Goal: Task Accomplishment & Management: Complete application form

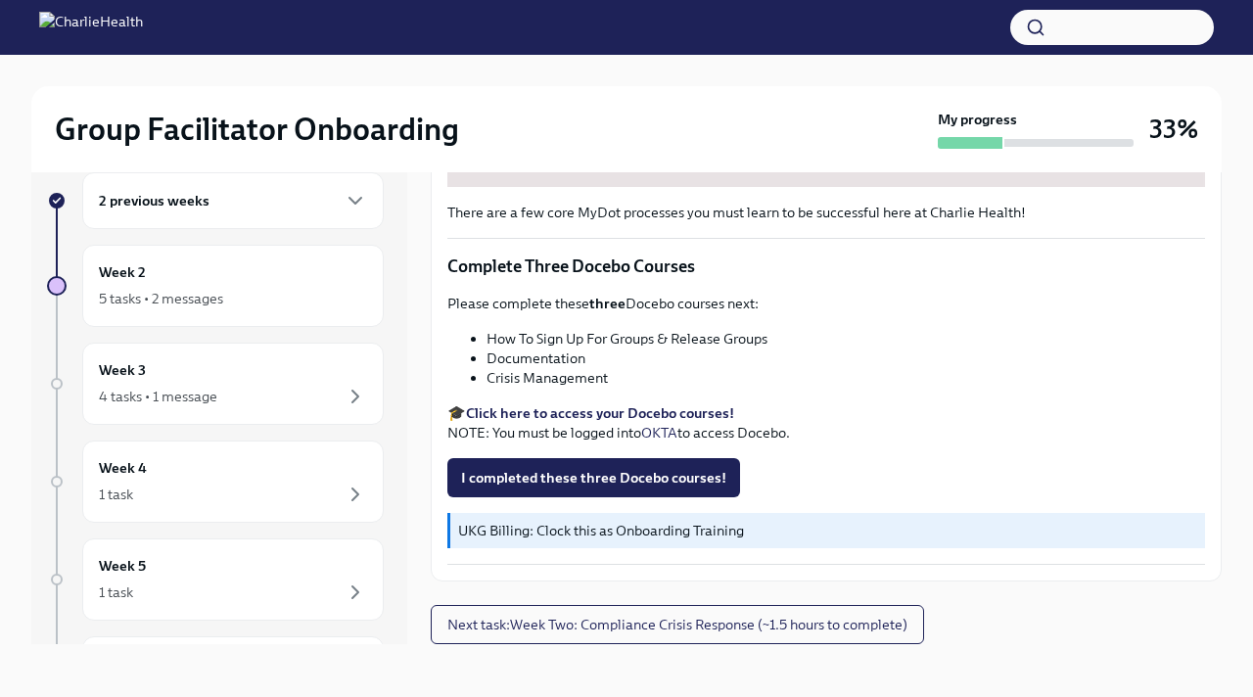
scroll to position [33, 0]
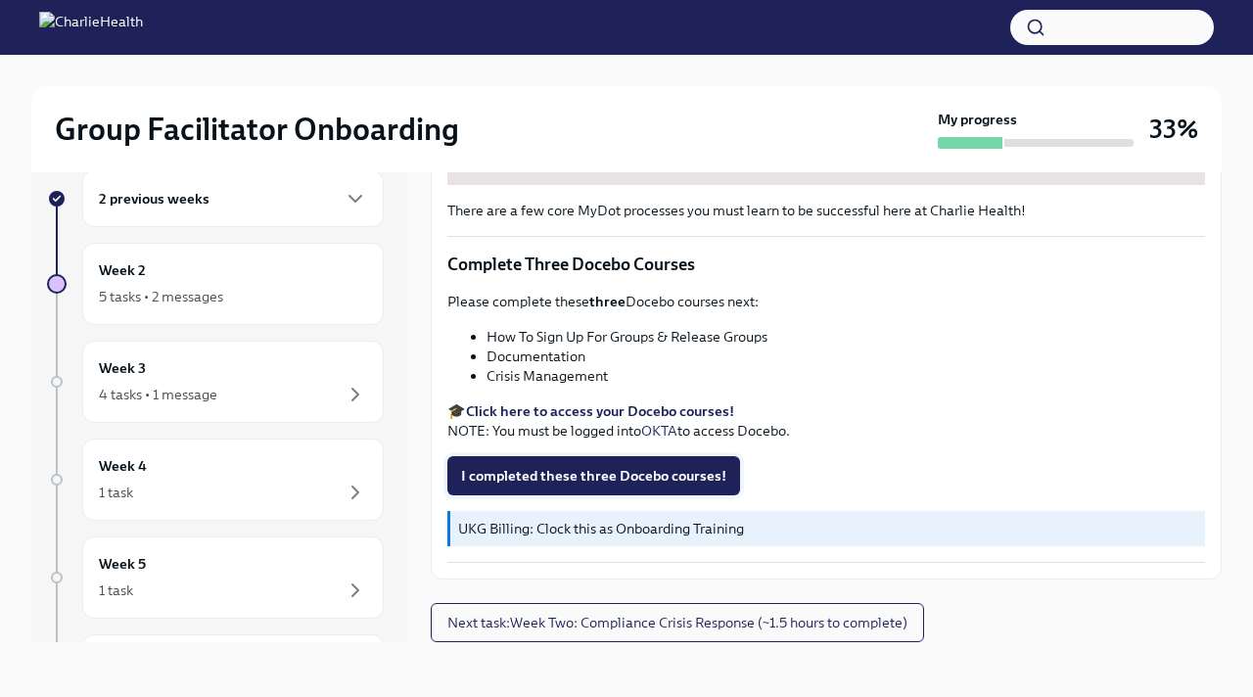
click at [562, 472] on span "I completed these three Docebo courses!" at bounding box center [593, 476] width 265 height 20
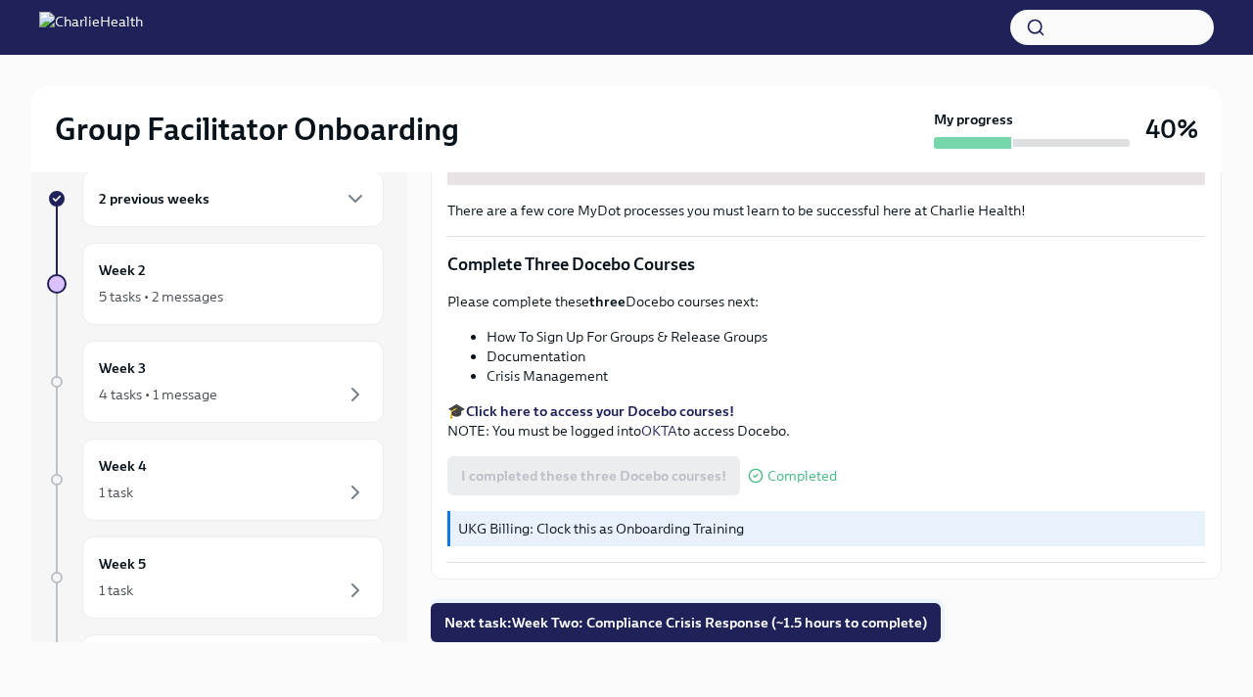
click at [526, 622] on span "Next task : Week Two: Compliance Crisis Response (~1.5 hours to complete)" at bounding box center [685, 623] width 482 height 20
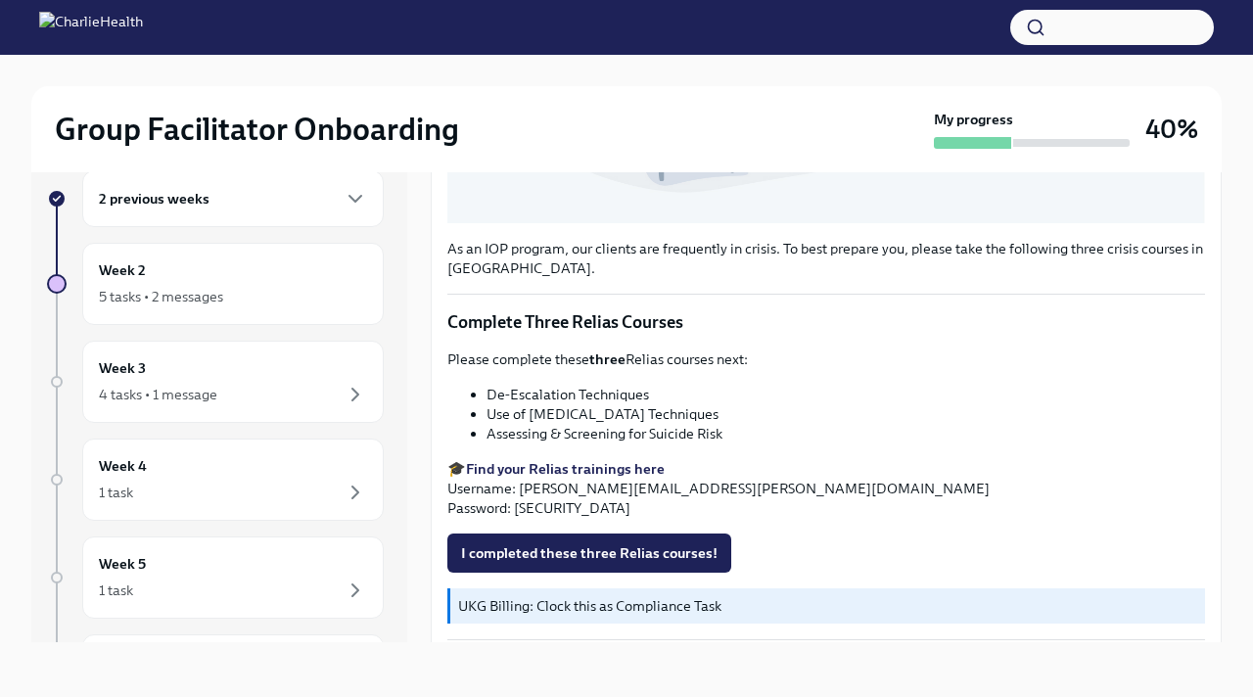
scroll to position [644, 0]
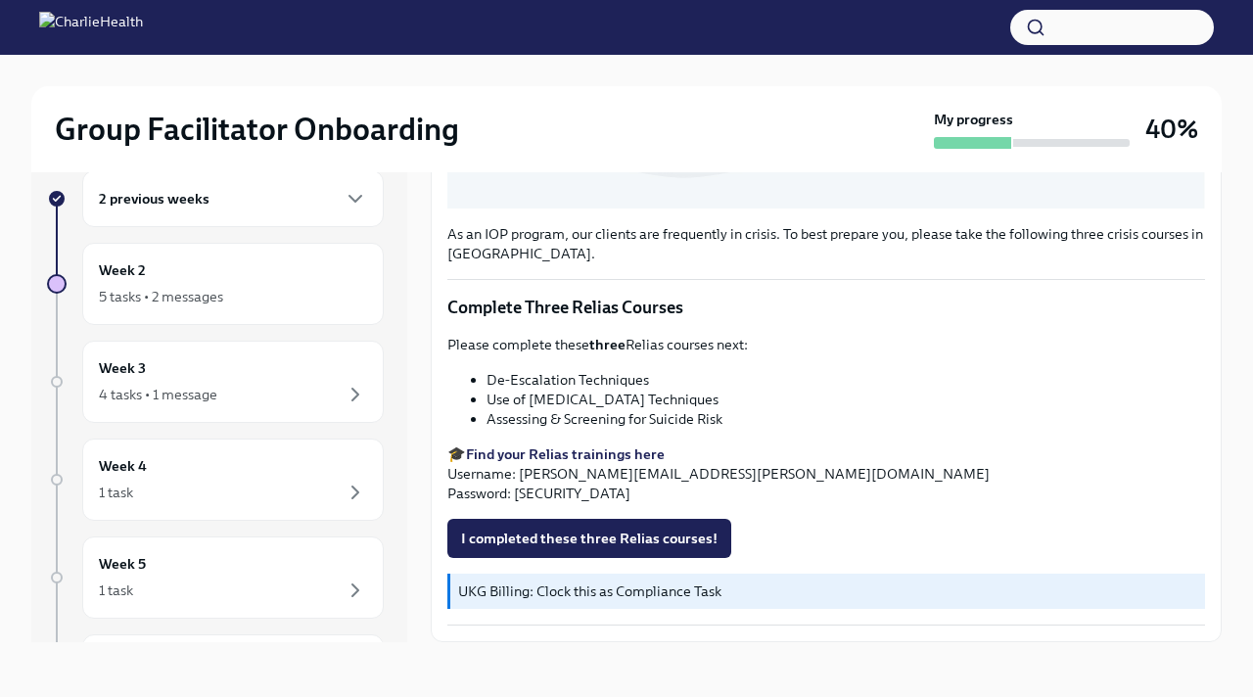
click at [485, 452] on strong "Find your Relias trainings here" at bounding box center [565, 454] width 199 height 18
click at [574, 534] on span "I completed these three Relias courses!" at bounding box center [589, 538] width 256 height 20
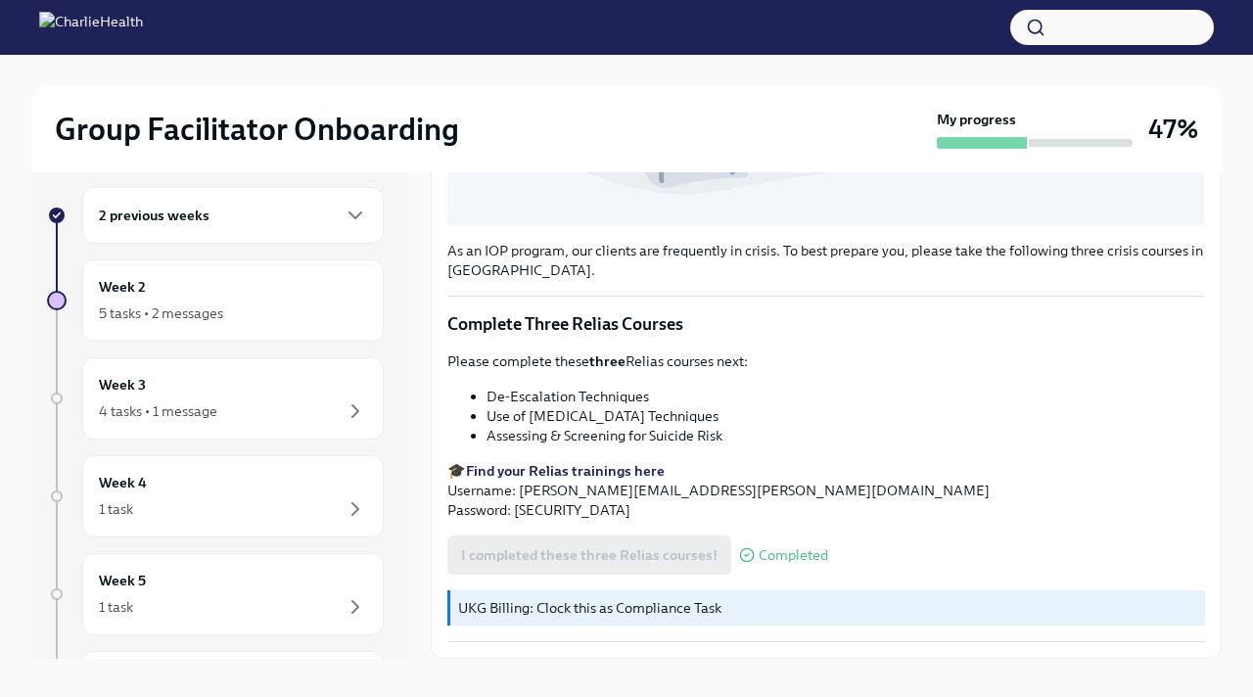
scroll to position [33, 0]
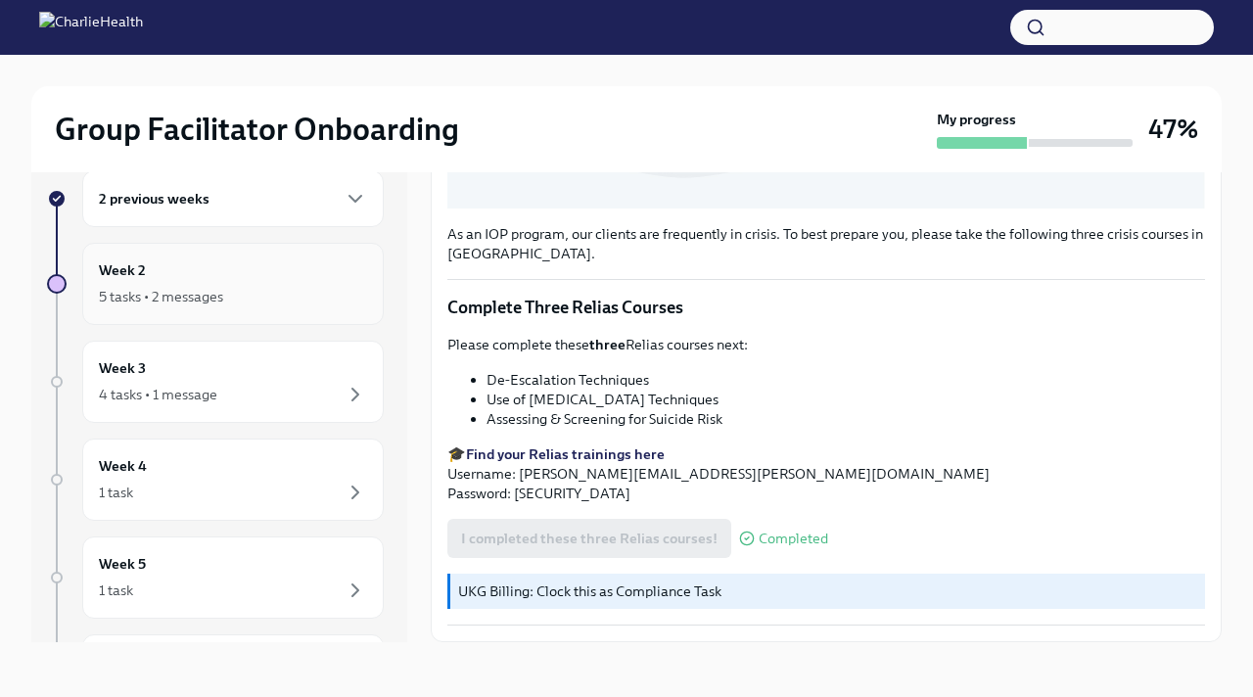
click at [254, 280] on div "Week 2 5 tasks • 2 messages" at bounding box center [233, 283] width 268 height 49
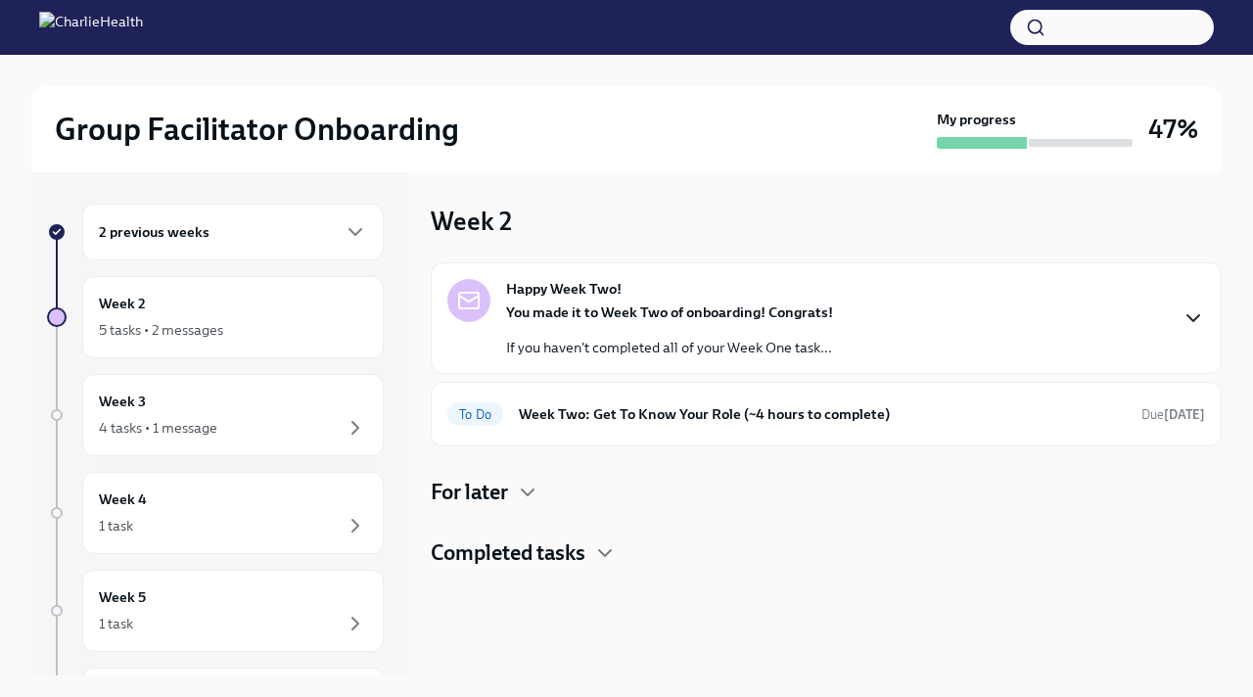
click at [1190, 314] on icon "button" at bounding box center [1192, 317] width 23 height 23
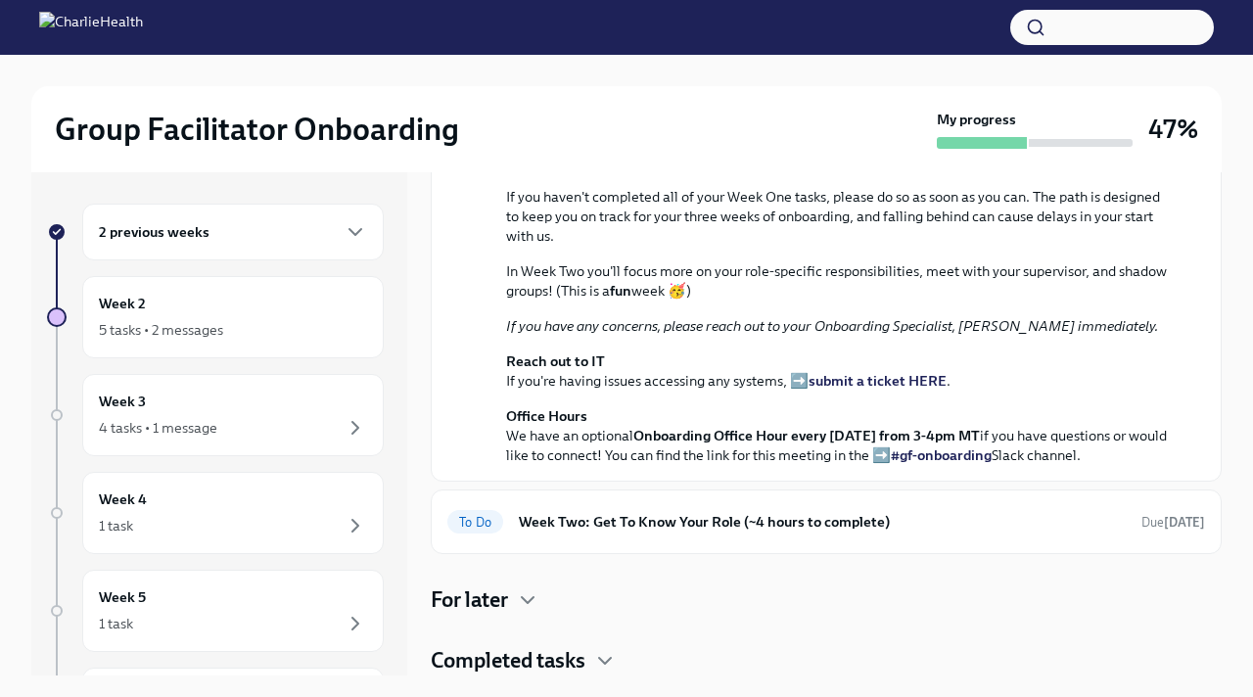
scroll to position [529, 0]
click at [529, 601] on icon "button" at bounding box center [528, 600] width 12 height 6
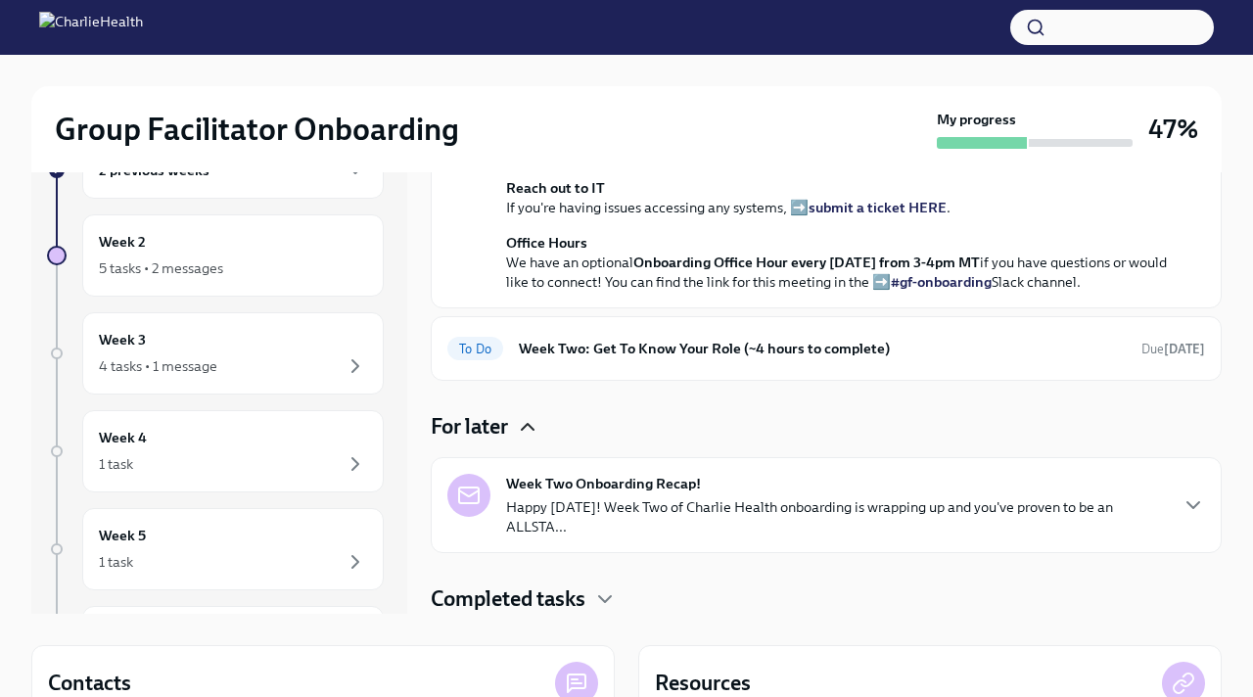
scroll to position [66, 0]
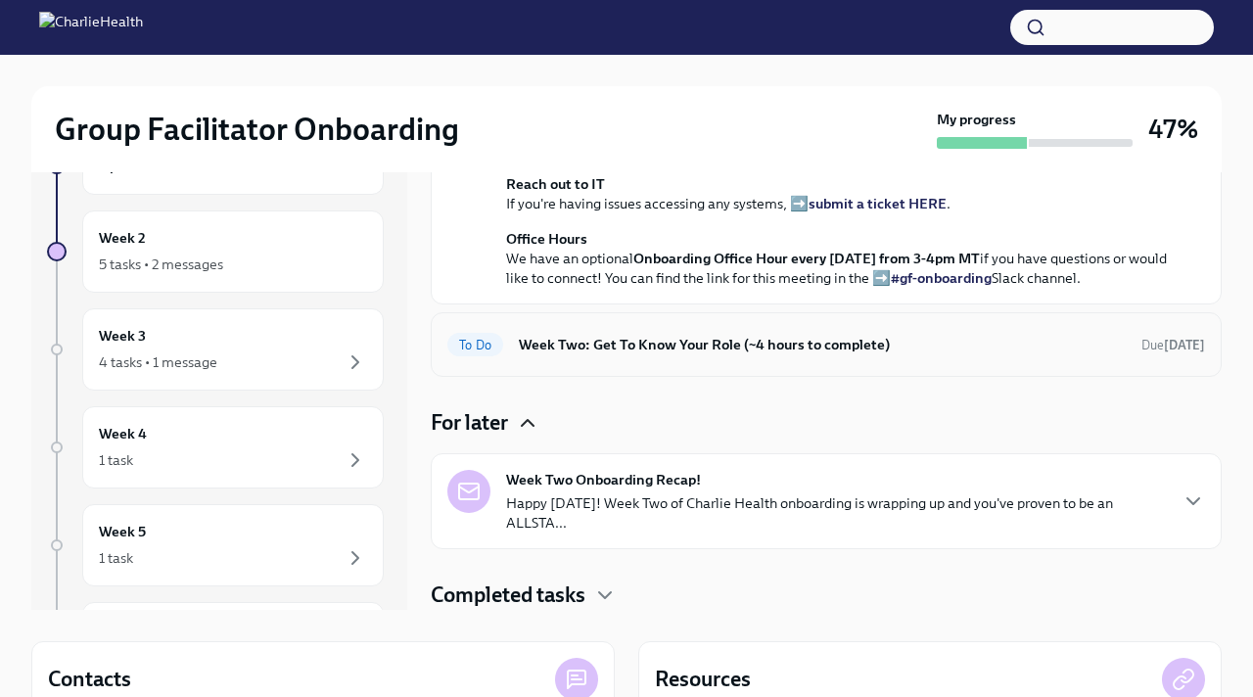
click at [561, 358] on div "To Do Week Two: Get To Know Your Role (~4 hours to complete) Due in 5 days" at bounding box center [825, 344] width 757 height 31
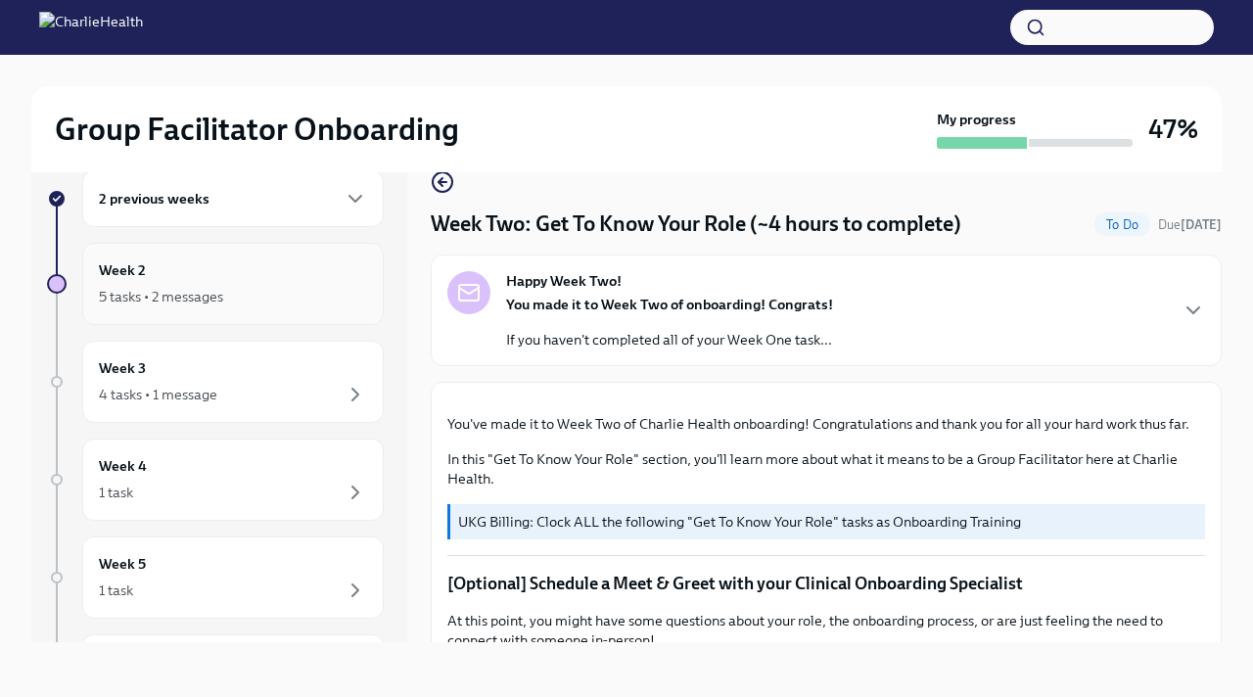
click at [255, 289] on div "5 tasks • 2 messages" at bounding box center [233, 296] width 268 height 23
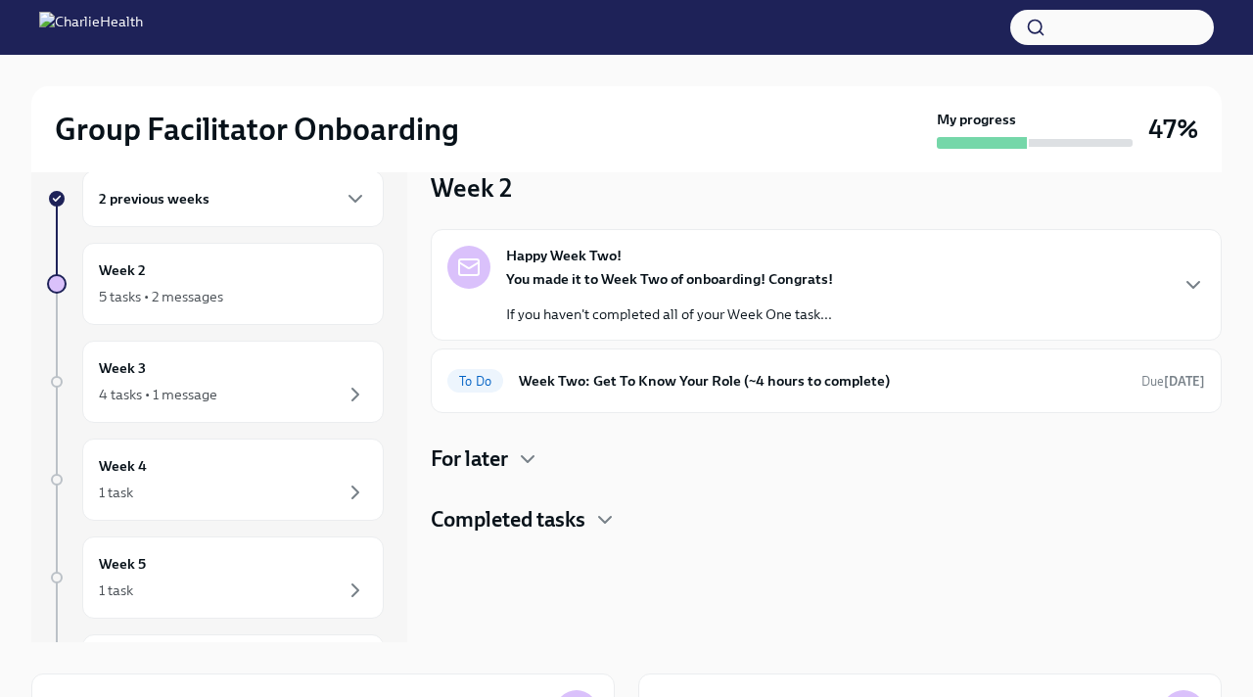
click at [470, 460] on h4 "For later" at bounding box center [469, 458] width 77 height 29
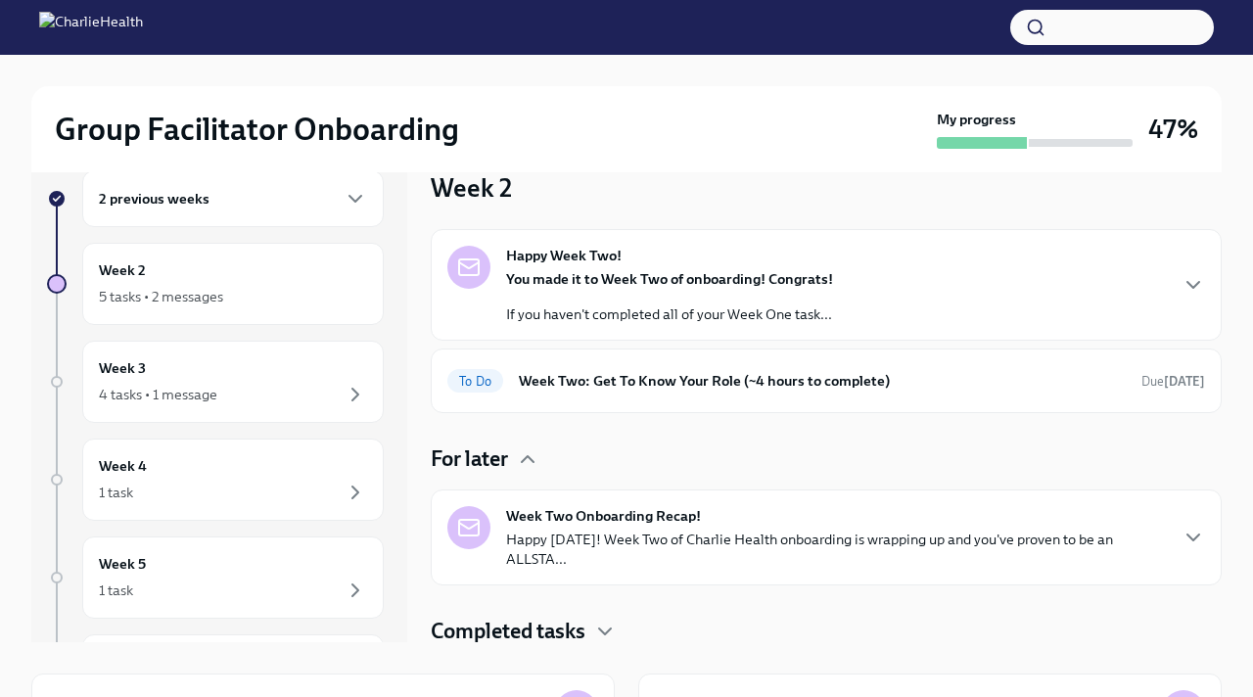
scroll to position [4, 0]
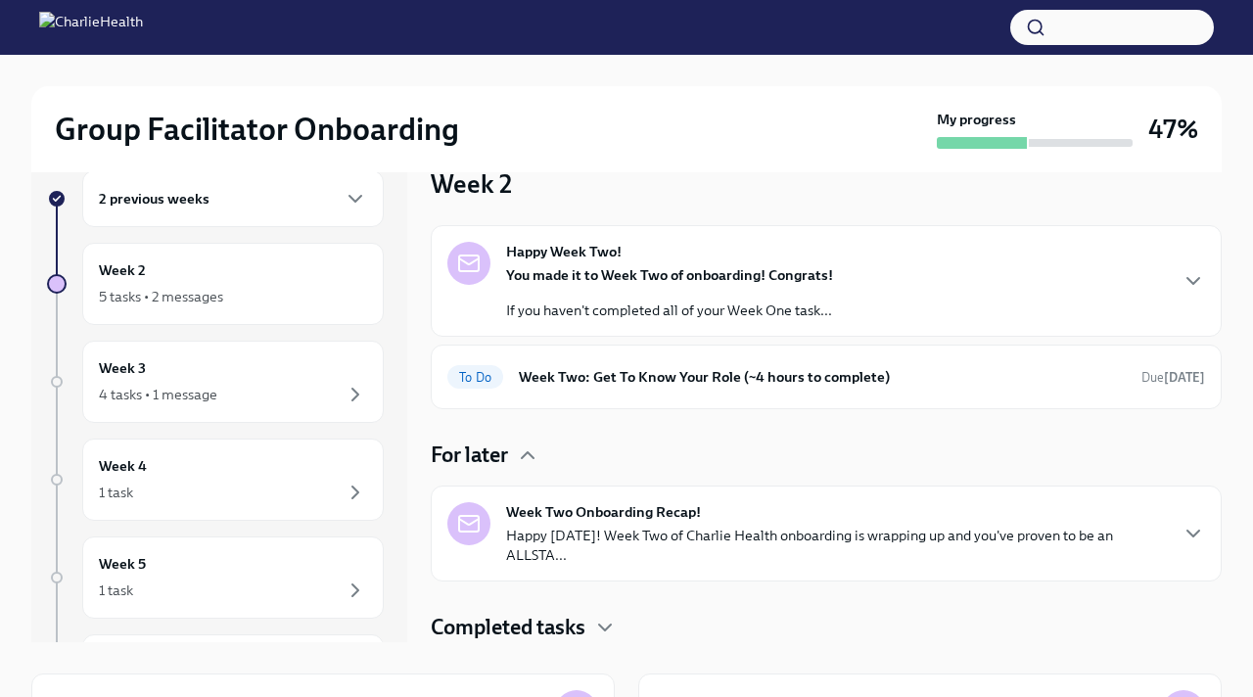
click at [568, 639] on h4 "Completed tasks" at bounding box center [508, 627] width 155 height 29
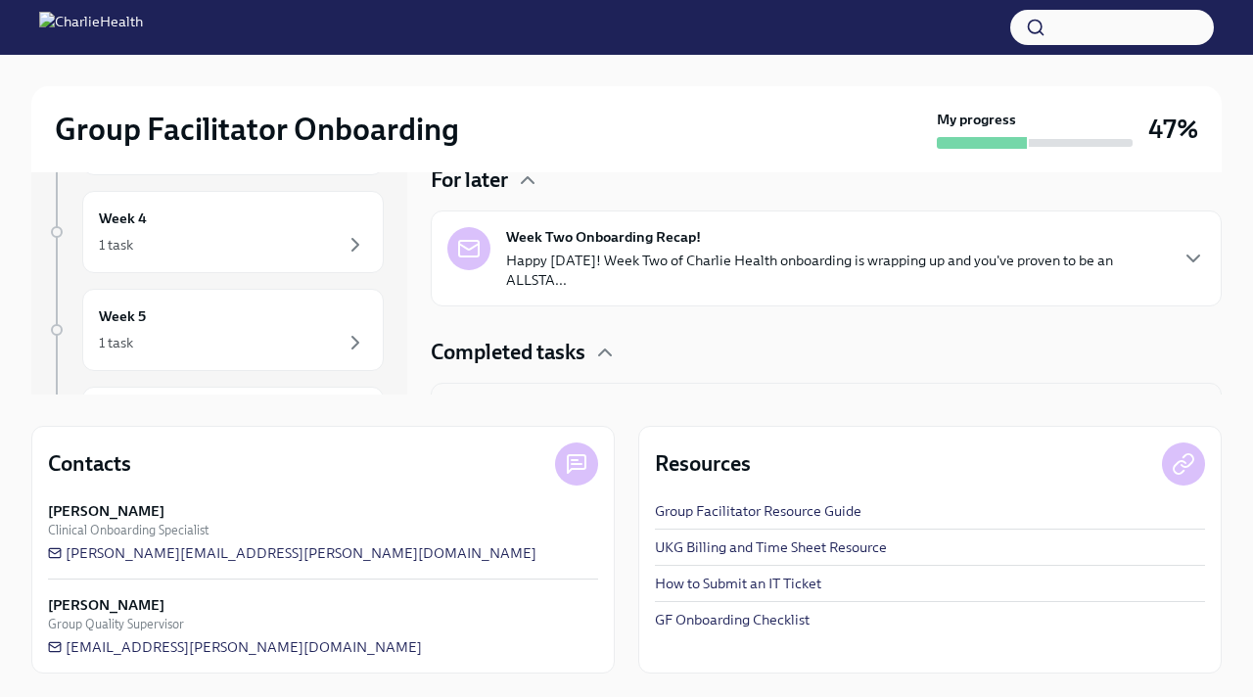
scroll to position [0, 0]
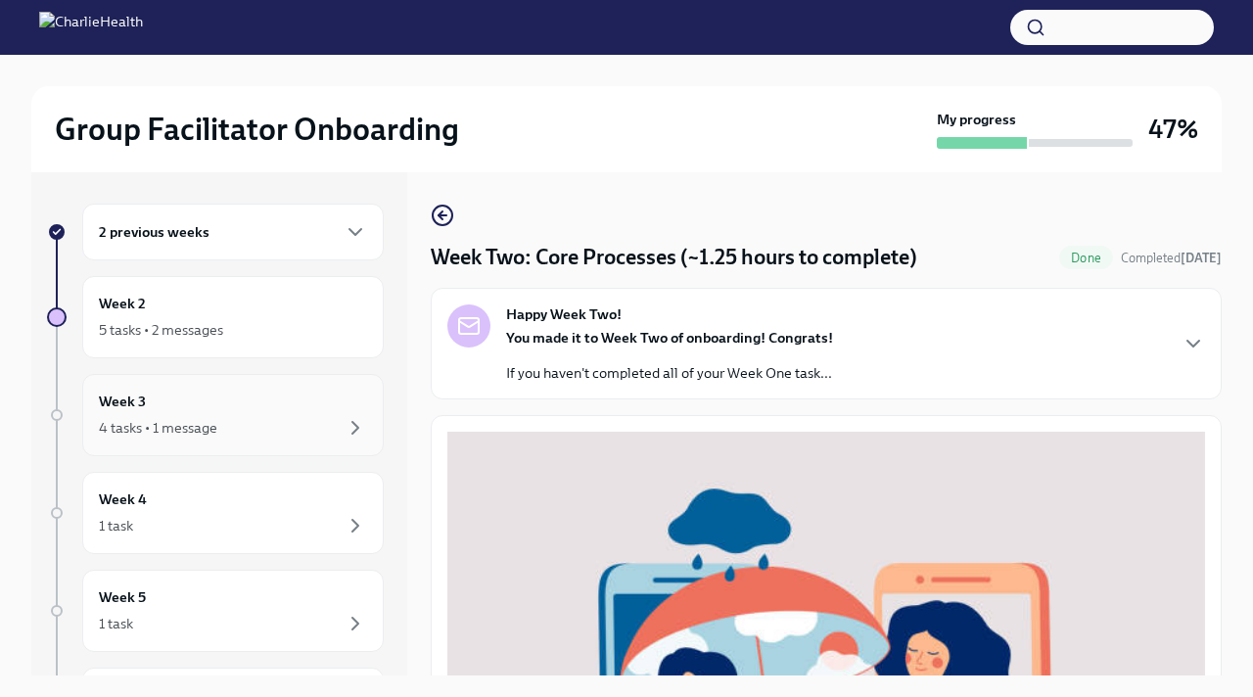
click at [197, 418] on div "4 tasks • 1 message" at bounding box center [158, 428] width 118 height 20
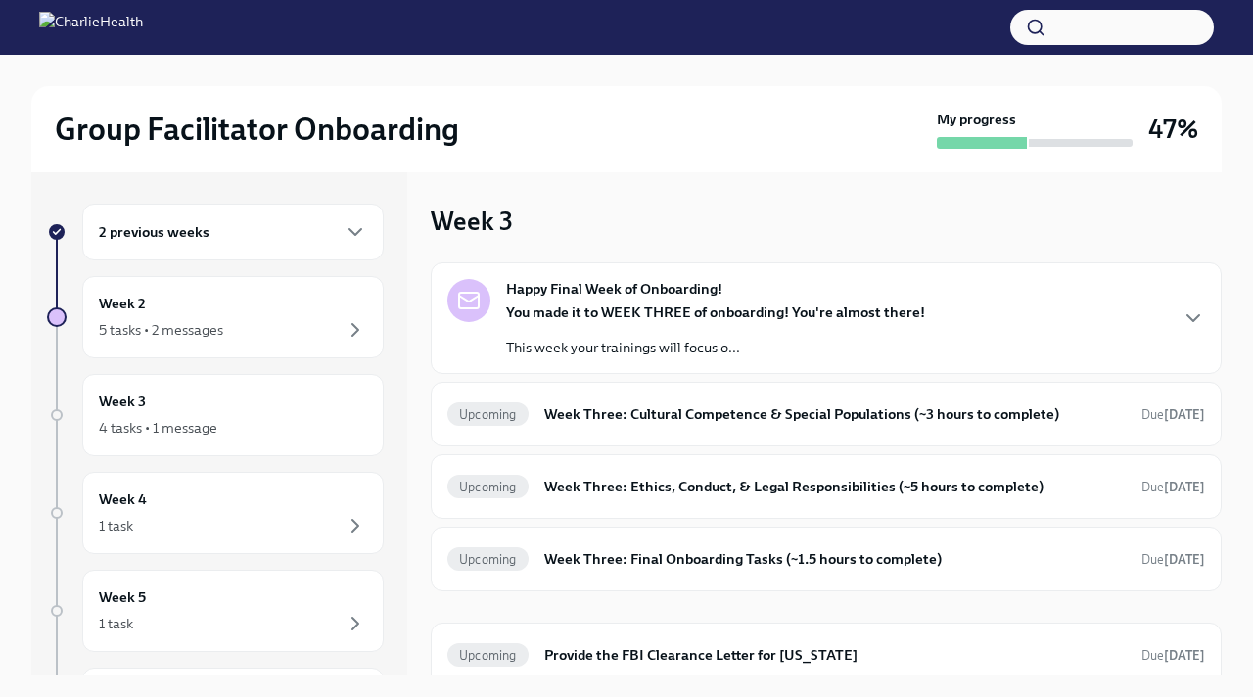
scroll to position [12, 0]
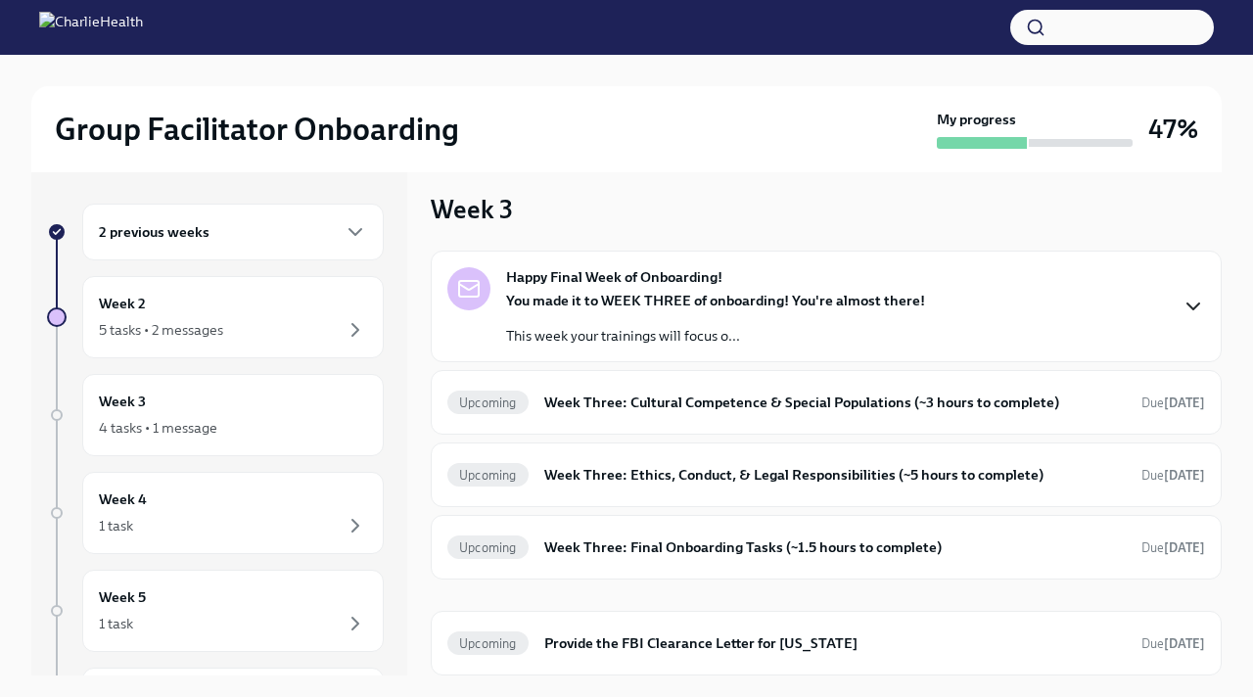
click at [1195, 304] on icon "button" at bounding box center [1192, 306] width 23 height 23
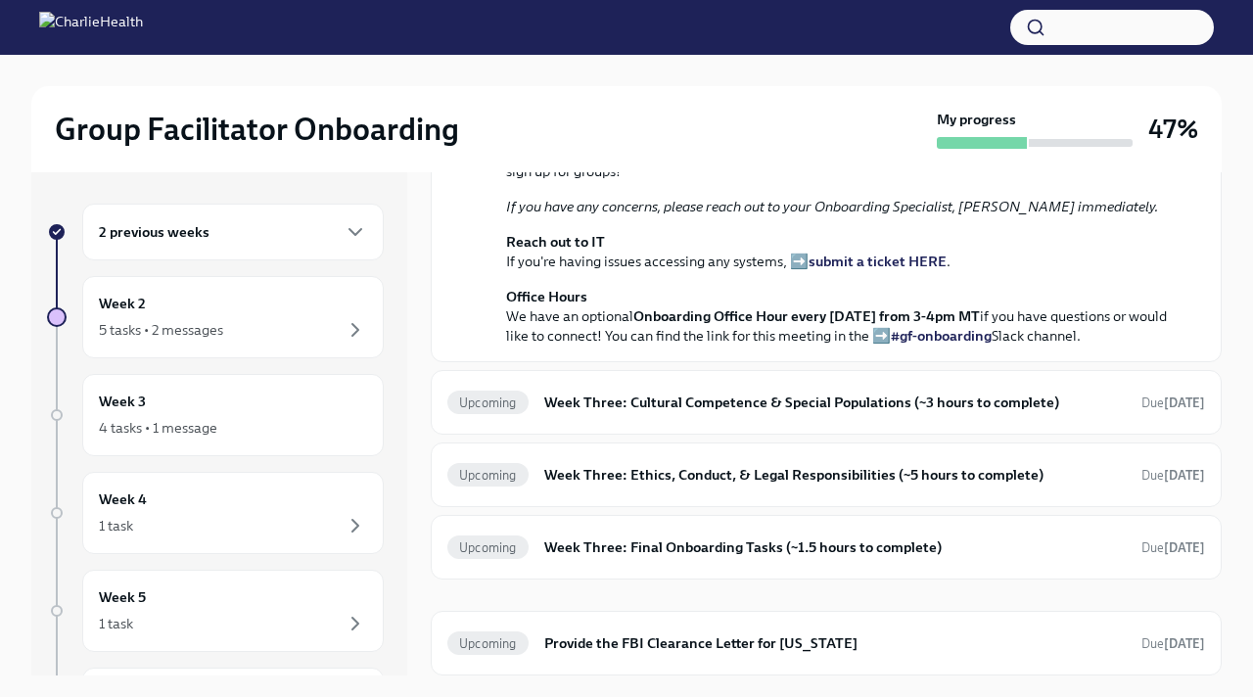
scroll to position [742, 0]
click at [660, 409] on h6 "Week Three: Cultural Competence & Special Populations (~3 hours to complete)" at bounding box center [834, 402] width 581 height 22
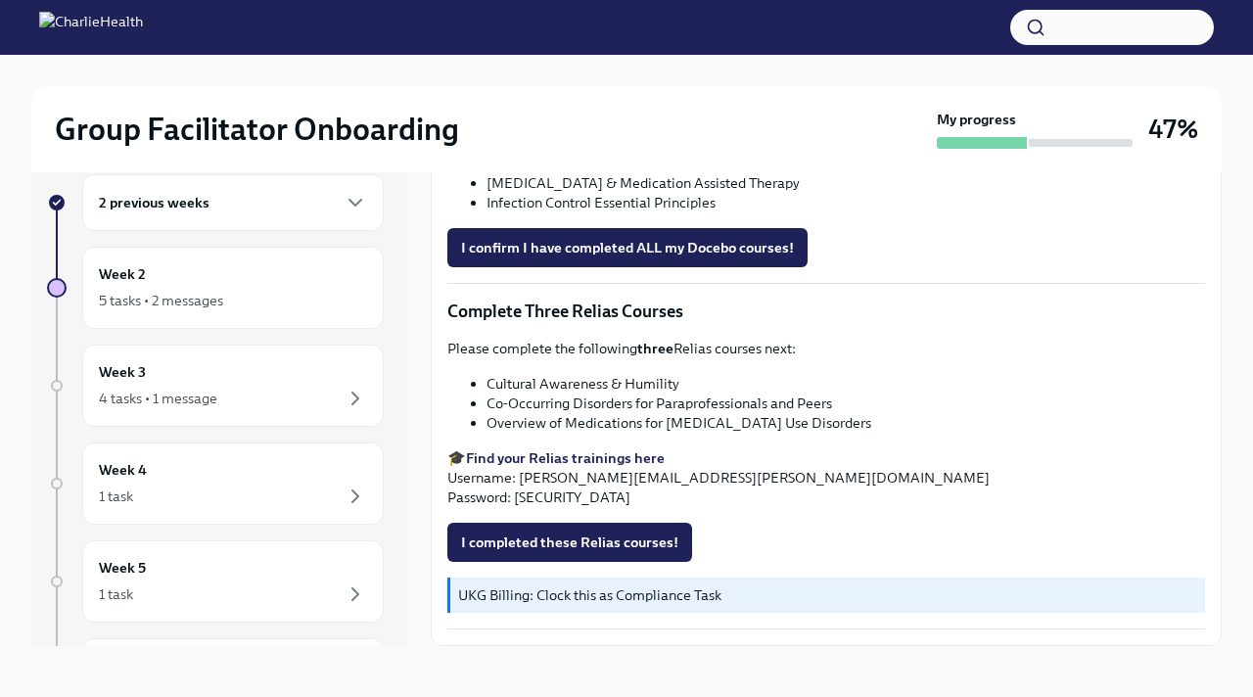
scroll to position [33, 0]
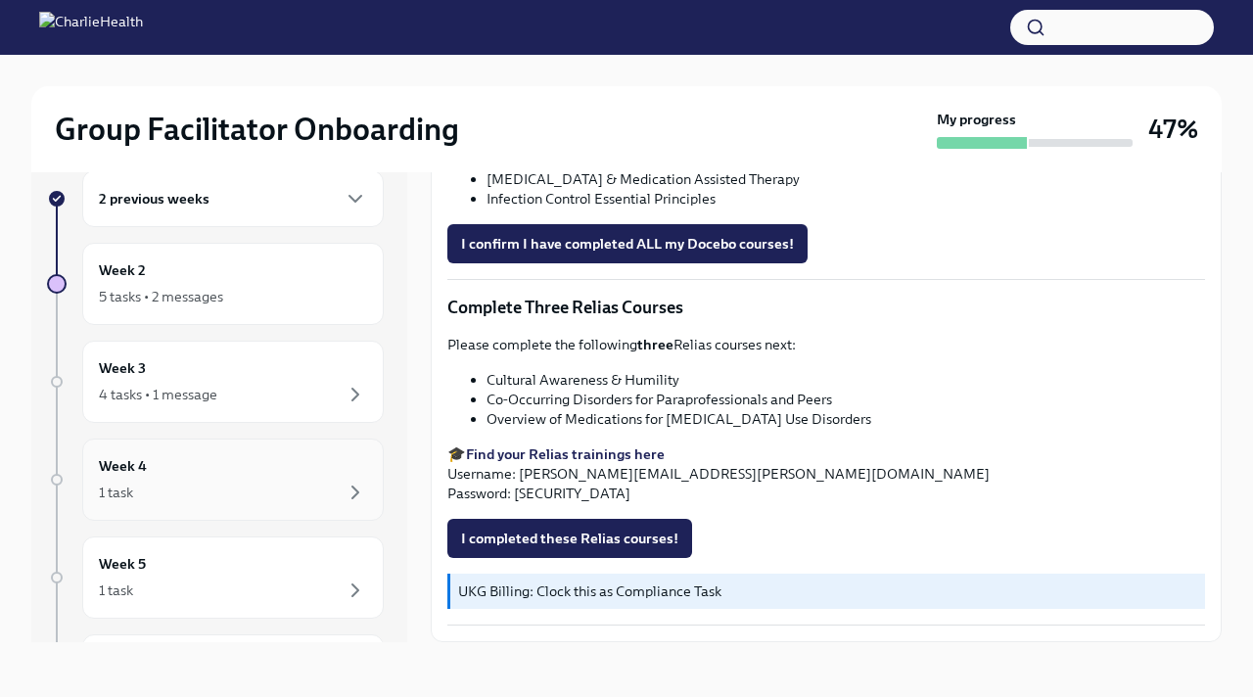
click at [304, 458] on div "Week 4 1 task" at bounding box center [233, 479] width 268 height 49
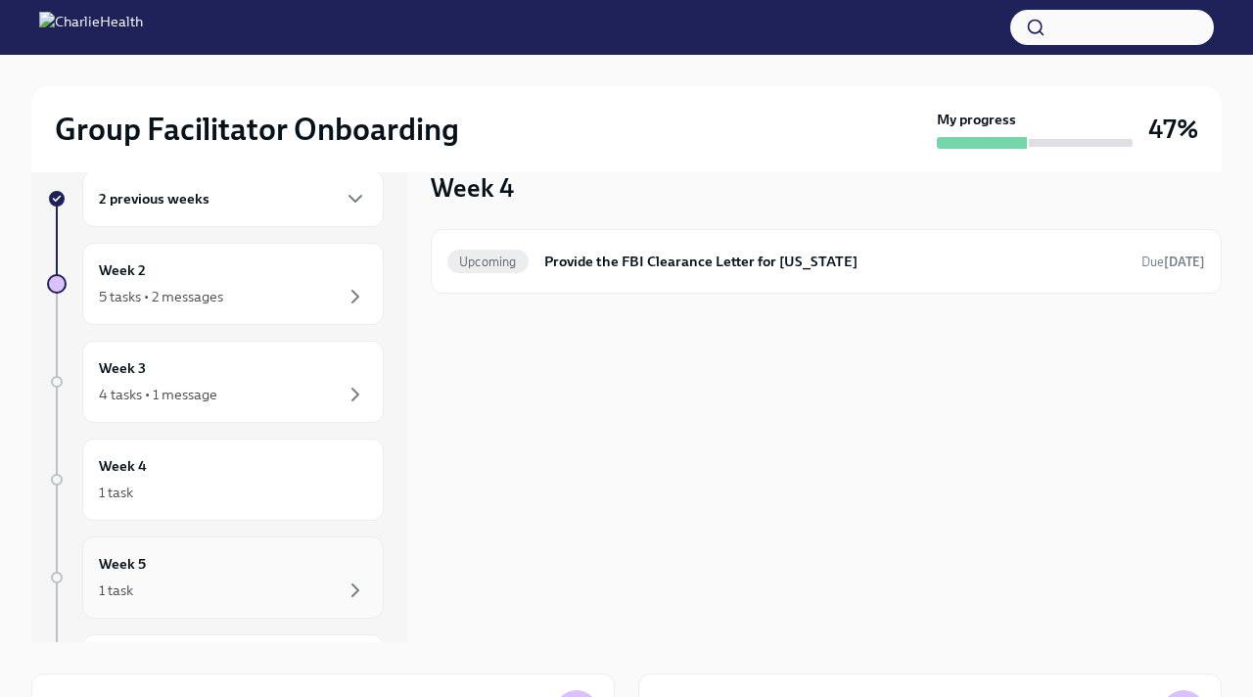
click at [203, 583] on div "1 task" at bounding box center [233, 589] width 268 height 23
click at [240, 572] on div "Week 5 1 task" at bounding box center [233, 577] width 268 height 49
click at [153, 565] on div "Week 5 1 task" at bounding box center [233, 577] width 268 height 49
click at [143, 470] on h6 "Week 4" at bounding box center [123, 466] width 48 height 22
click at [188, 567] on div "Week 5 1 task" at bounding box center [233, 577] width 268 height 49
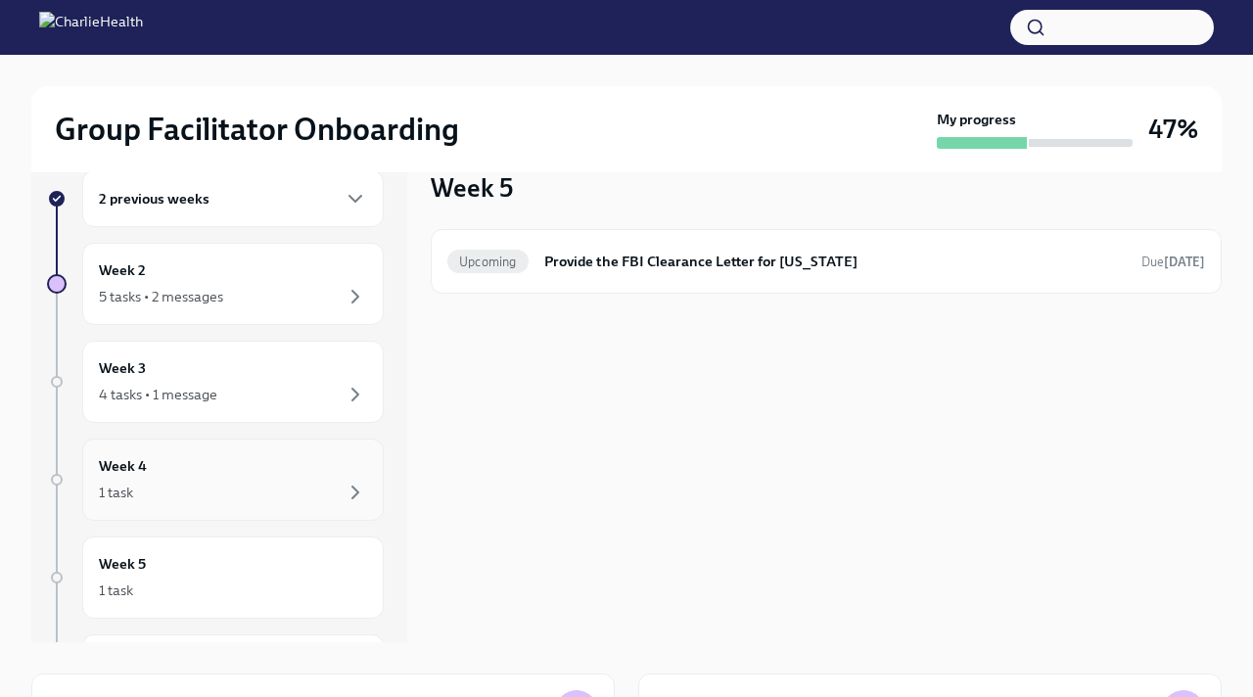
click at [211, 480] on div "1 task" at bounding box center [233, 491] width 268 height 23
